Goal: Task Accomplishment & Management: Use online tool/utility

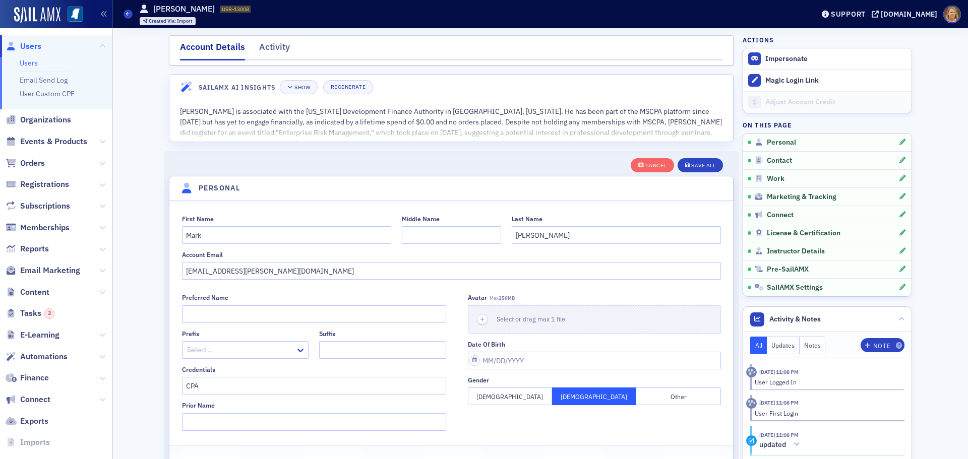
select select "US"
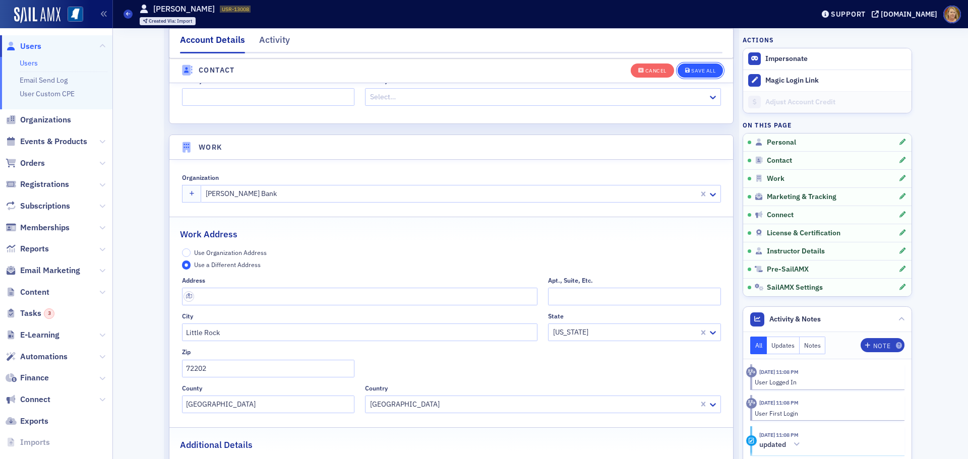
click at [707, 74] on button "Save All" at bounding box center [700, 70] width 45 height 14
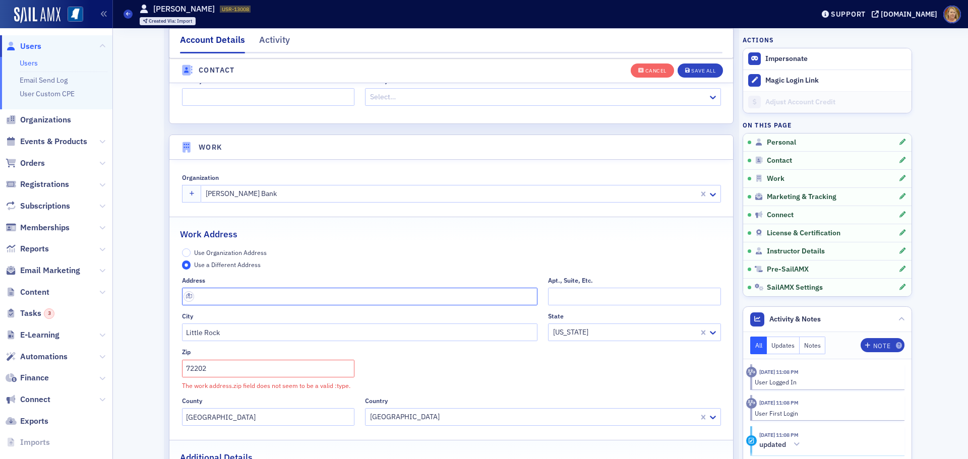
click at [271, 296] on input "text" at bounding box center [360, 297] width 356 height 18
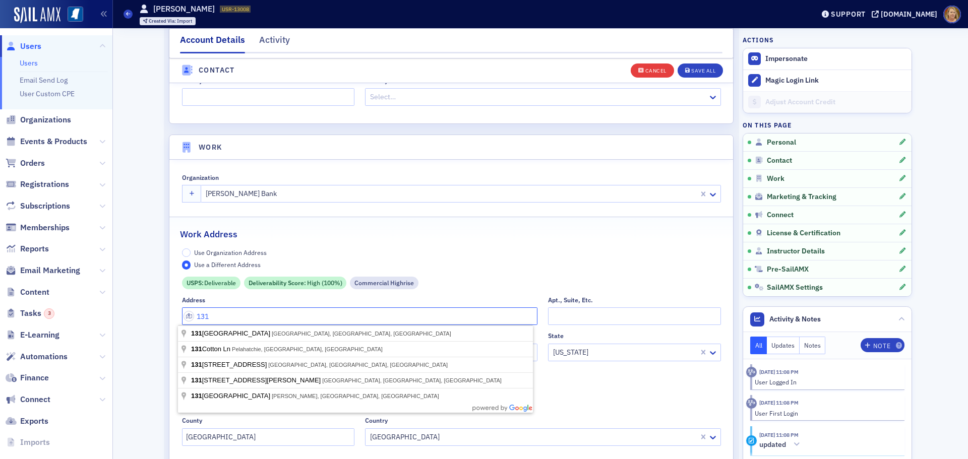
type input "131"
click at [647, 70] on div "Cancel" at bounding box center [656, 71] width 21 height 6
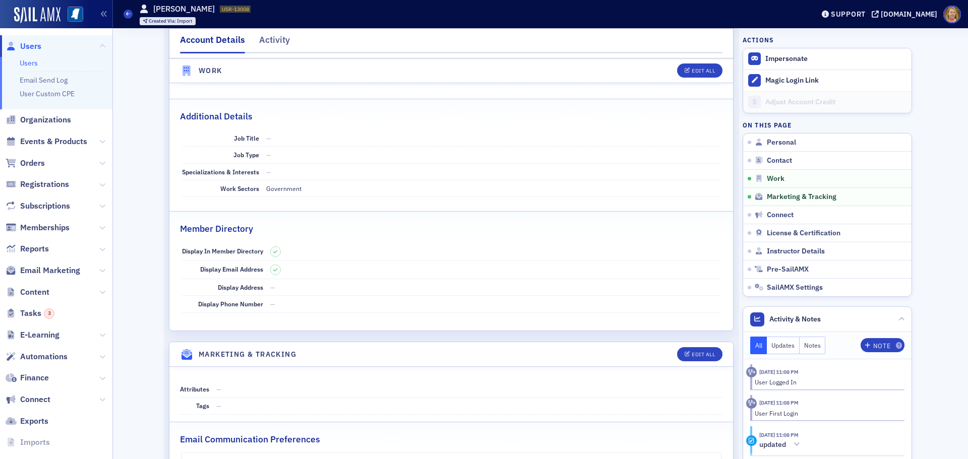
scroll to position [632, 0]
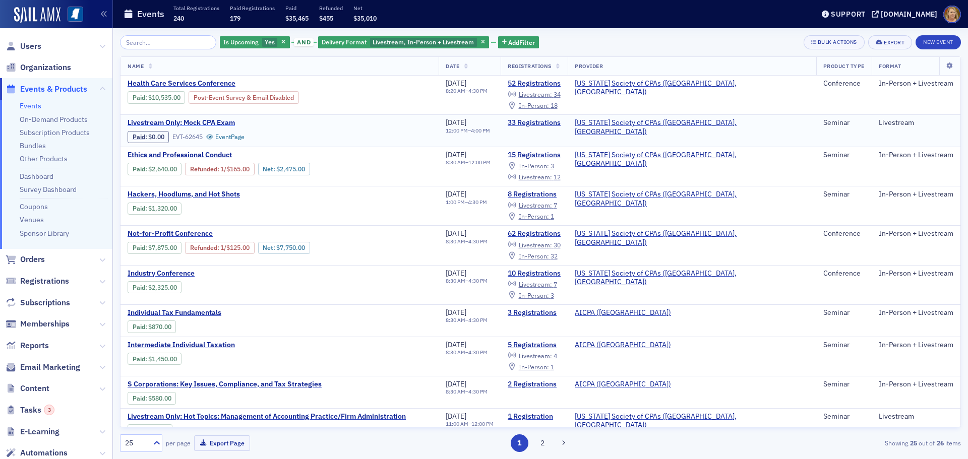
click at [224, 121] on span "Livestream Only: Mock CPA Exam" at bounding box center [212, 123] width 169 height 9
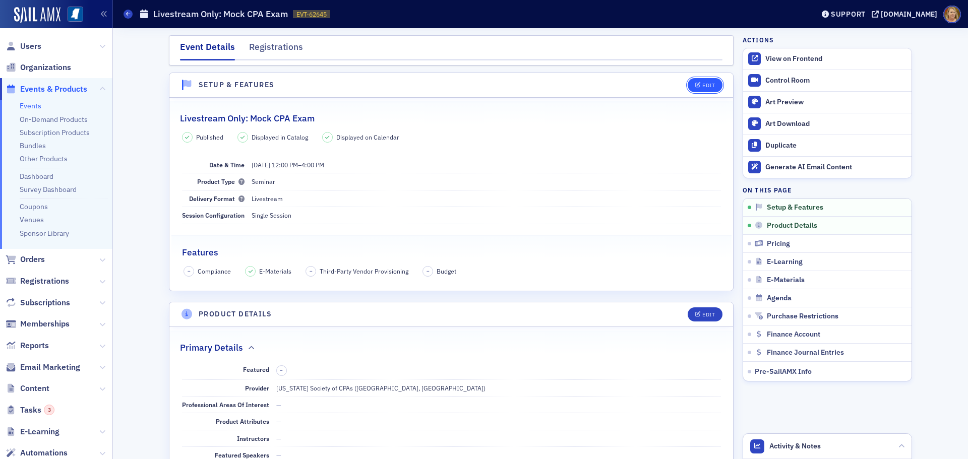
click at [695, 86] on icon "button" at bounding box center [698, 86] width 6 height 6
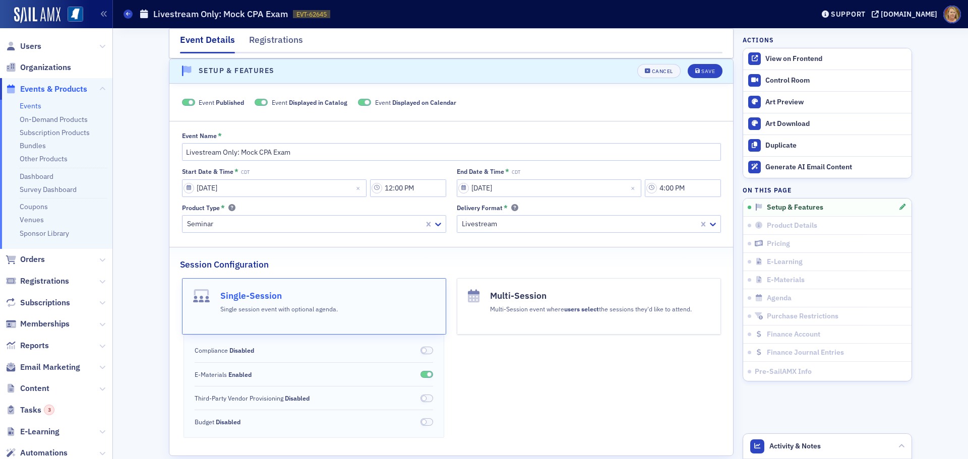
click at [188, 102] on span at bounding box center [191, 103] width 6 height 6
click at [698, 75] on button "Save" at bounding box center [705, 71] width 35 height 14
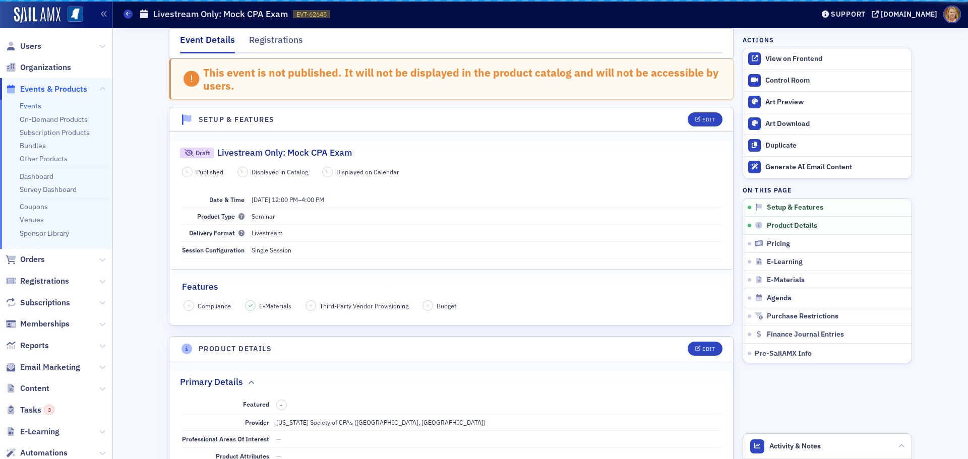
scroll to position [63, 0]
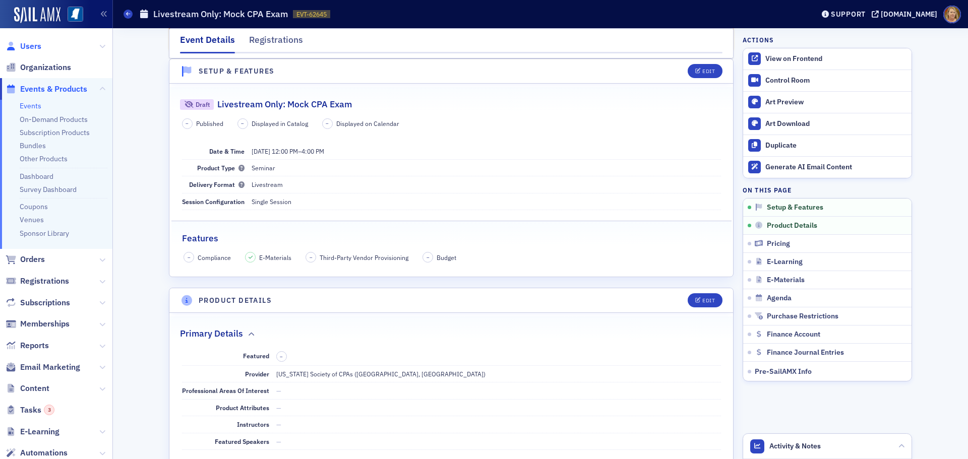
click at [38, 45] on span "Users" at bounding box center [30, 46] width 21 height 11
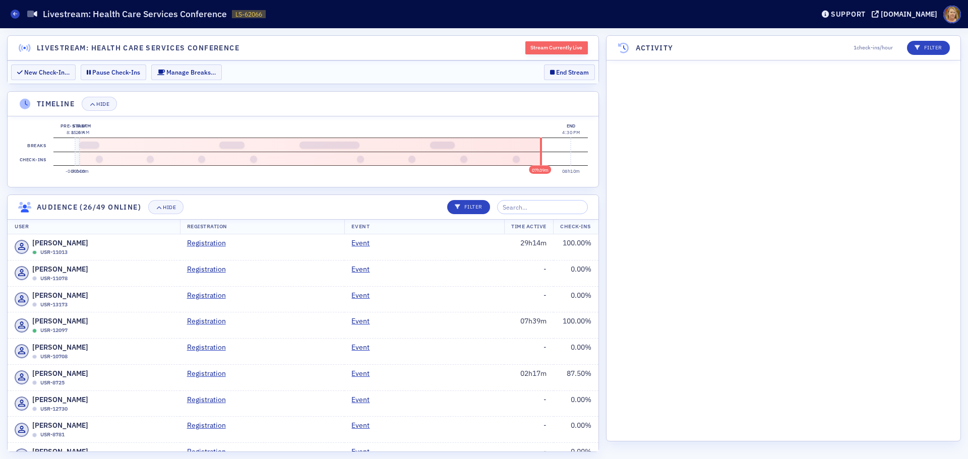
scroll to position [5590, 0]
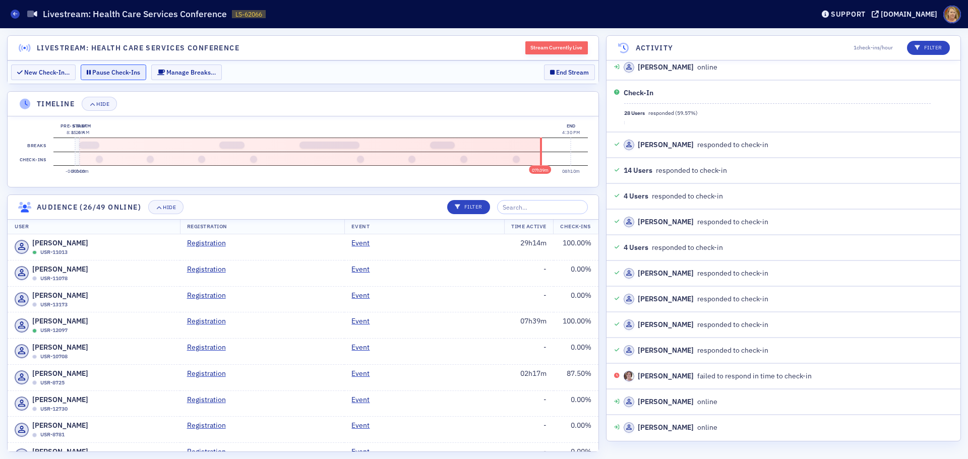
click at [133, 70] on button "Pause Check-Ins" at bounding box center [114, 73] width 66 height 16
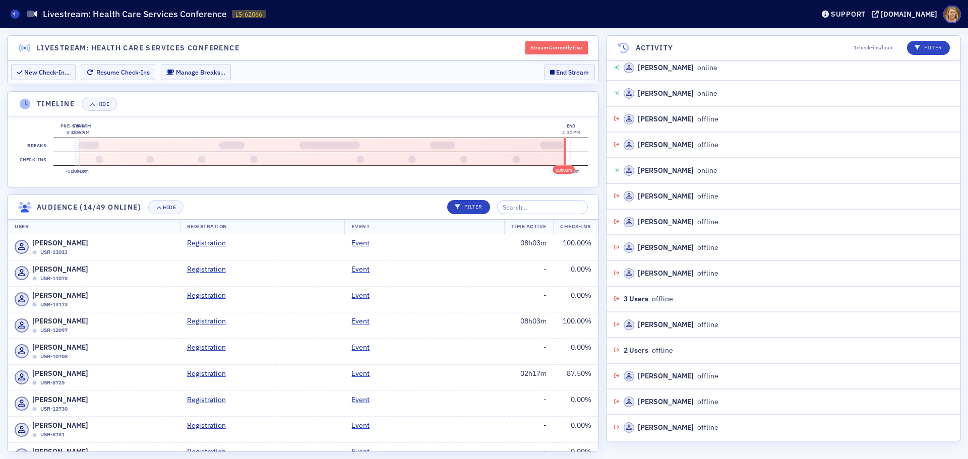
scroll to position [5950, 0]
click at [563, 69] on button "End Stream" at bounding box center [569, 73] width 51 height 16
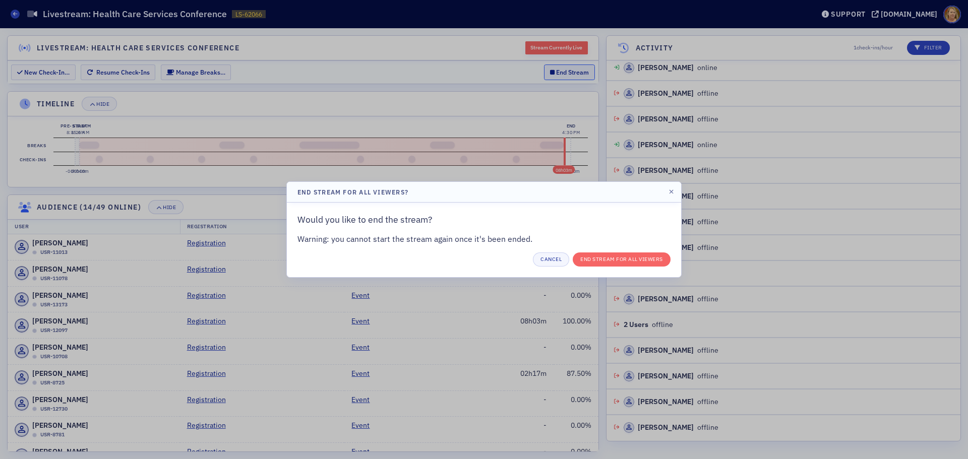
scroll to position [5976, 0]
click at [611, 262] on button "End Stream for all Viewers" at bounding box center [622, 260] width 98 height 14
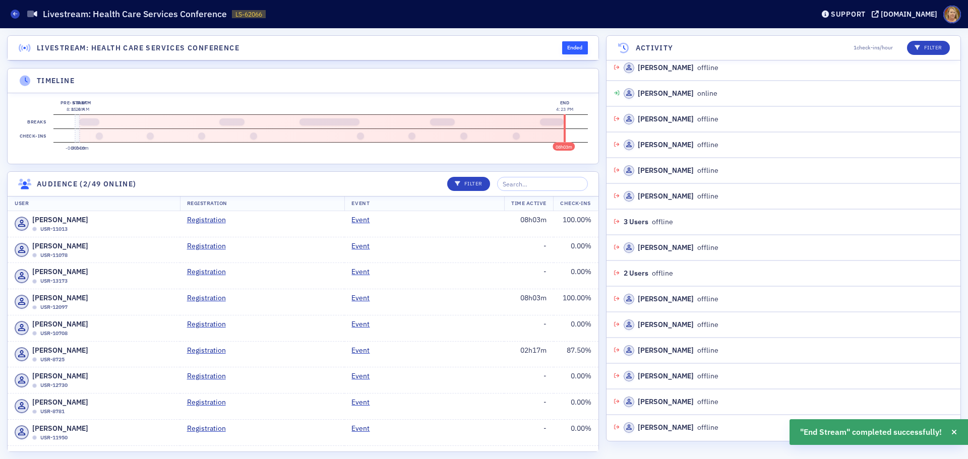
scroll to position [6027, 0]
